Goal: Transaction & Acquisition: Purchase product/service

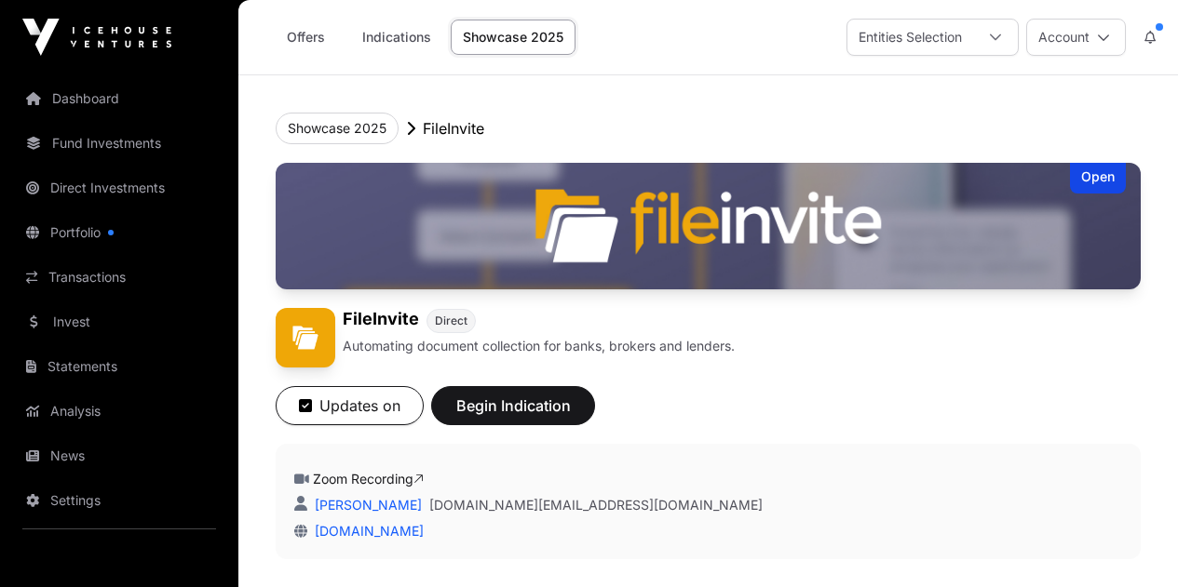
scroll to position [583, 0]
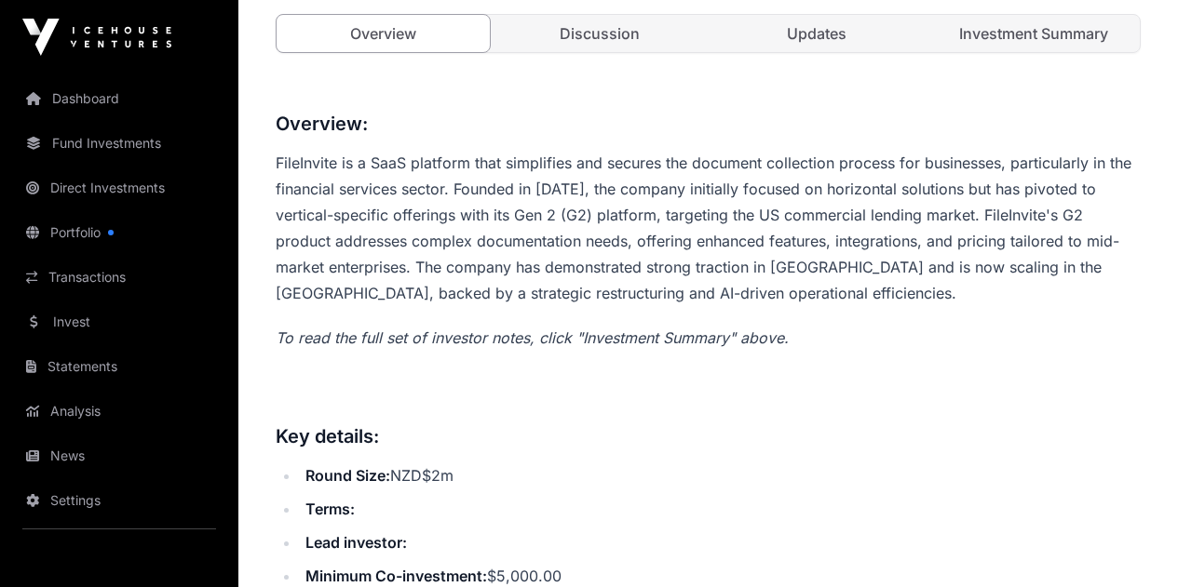
click at [107, 103] on link "Dashboard" at bounding box center [119, 98] width 209 height 41
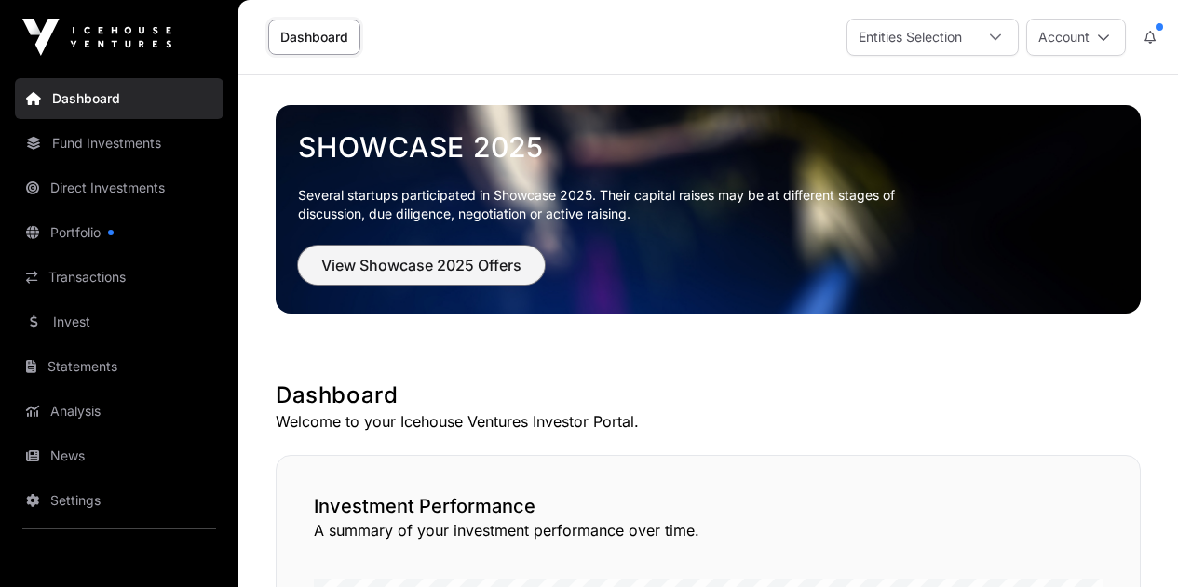
click at [491, 260] on span "View Showcase 2025 Offers" at bounding box center [421, 265] width 200 height 22
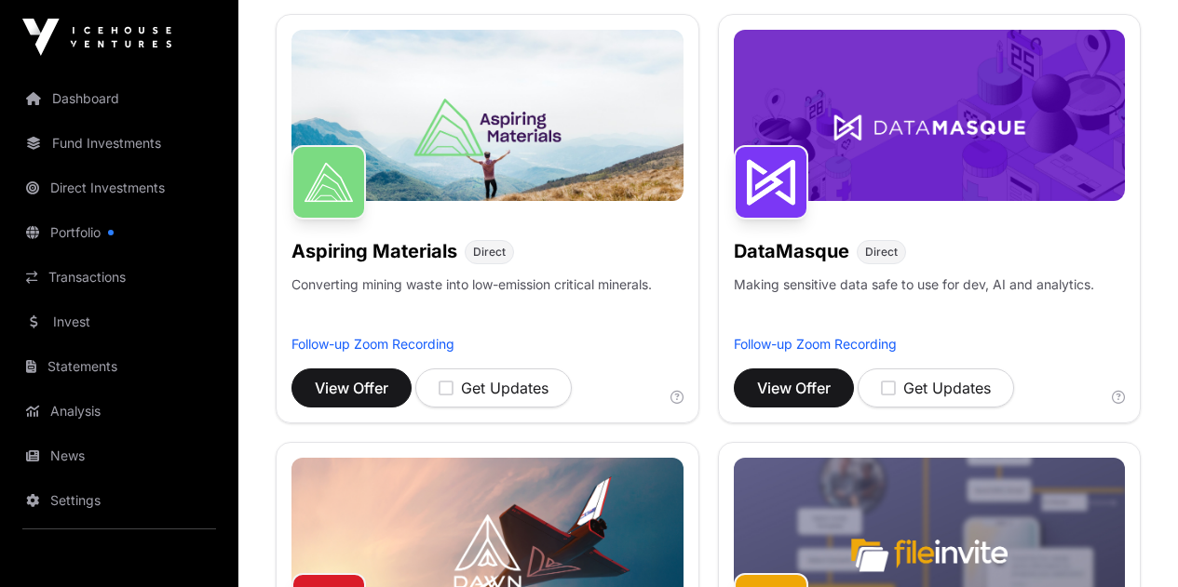
scroll to position [277, 0]
drag, startPoint x: 882, startPoint y: 250, endPoint x: 1030, endPoint y: 249, distance: 148.0
copy h1 "Dawn Aerospace"
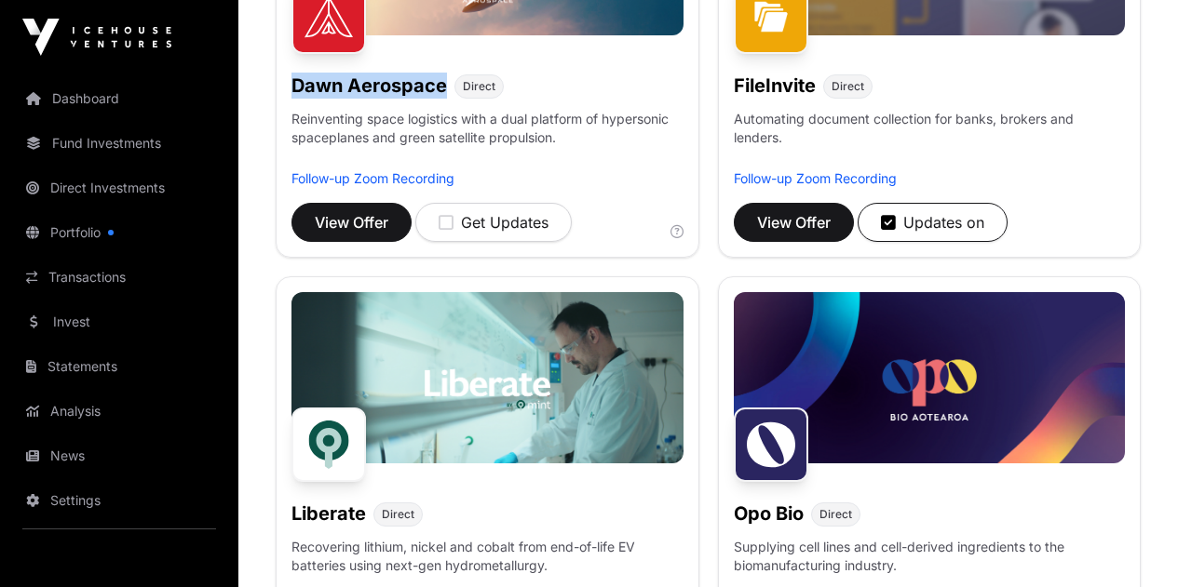
scroll to position [1107, 0]
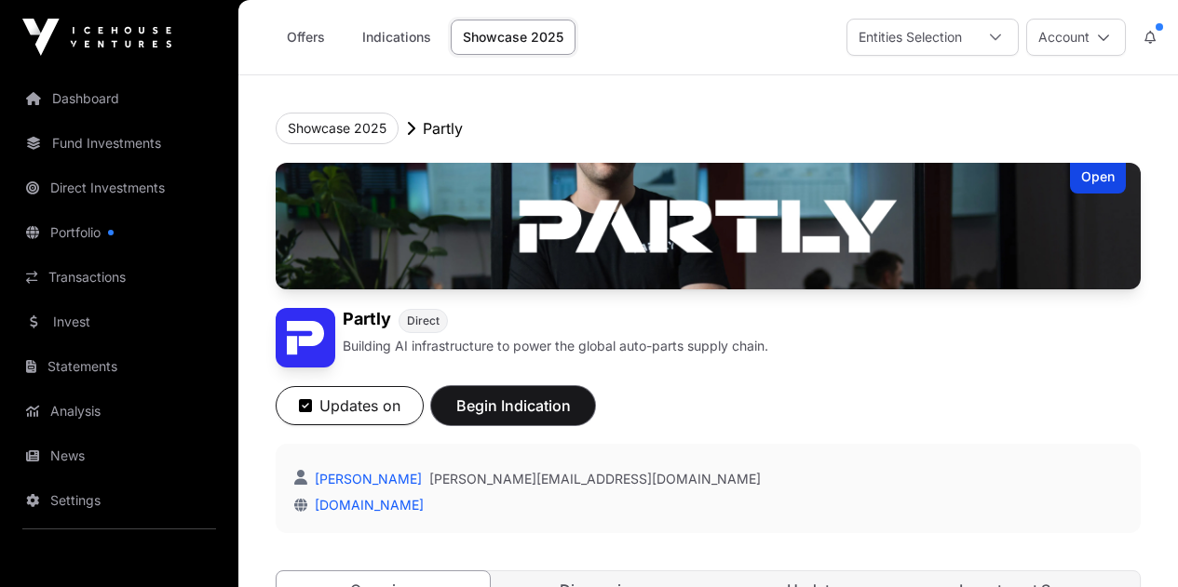
click at [572, 417] on span "Begin Indication" at bounding box center [512, 406] width 117 height 22
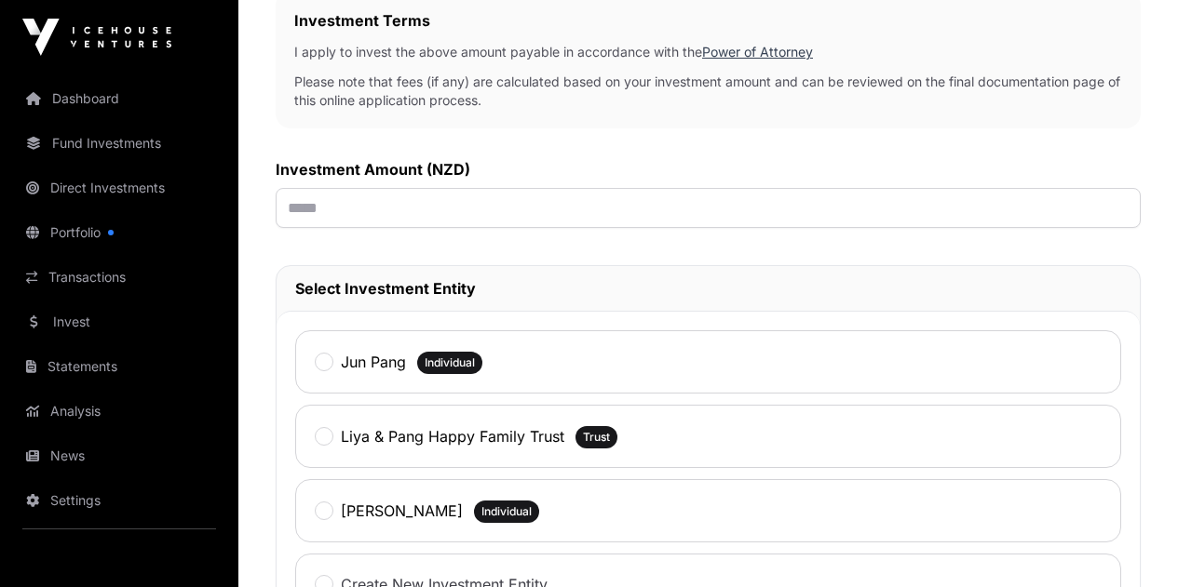
scroll to position [892, 0]
